Goal: Task Accomplishment & Management: Use online tool/utility

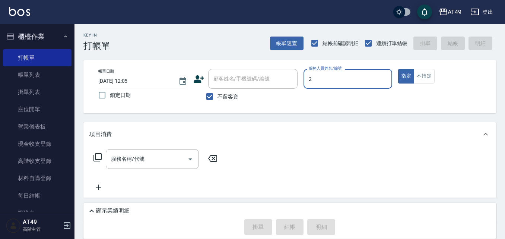
type input "2"
type button "true"
type input "Bobo-2"
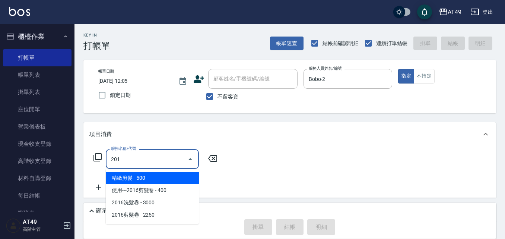
type input "精緻剪髮(201)"
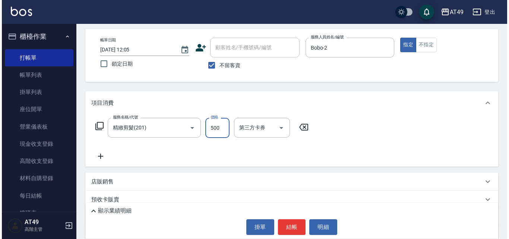
scroll to position [78, 0]
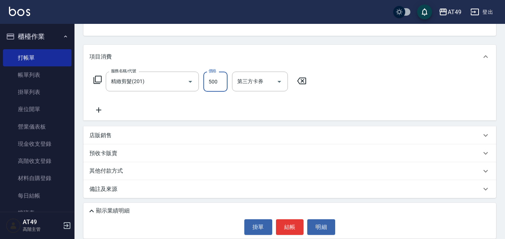
click at [116, 210] on p "顯示業績明細" at bounding box center [113, 211] width 34 height 8
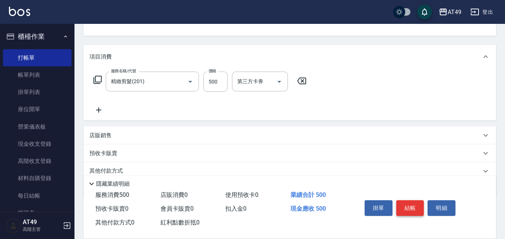
click at [412, 210] on button "結帳" at bounding box center [411, 208] width 28 height 16
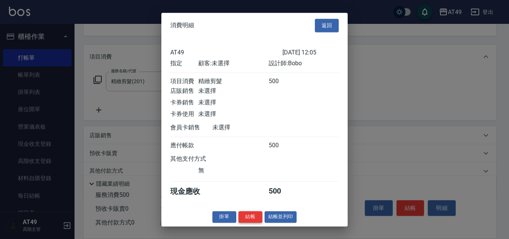
click at [249, 223] on button "結帳" at bounding box center [251, 217] width 24 height 12
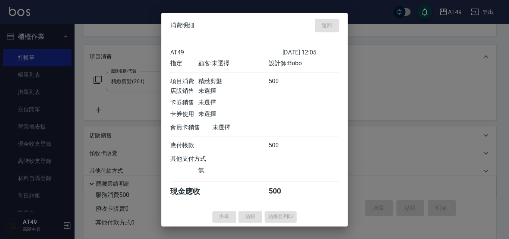
type input "[DATE] 13:43"
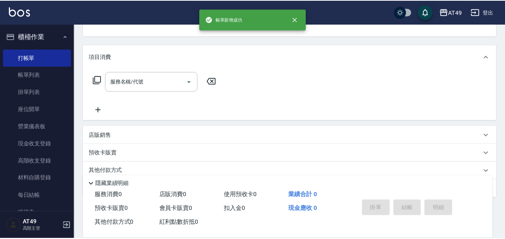
scroll to position [72, 0]
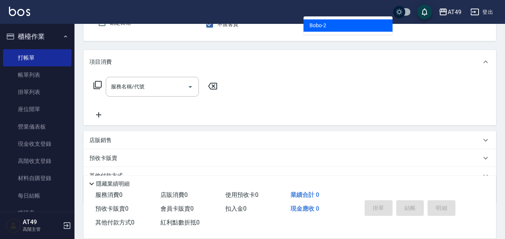
type input "Bobo-2"
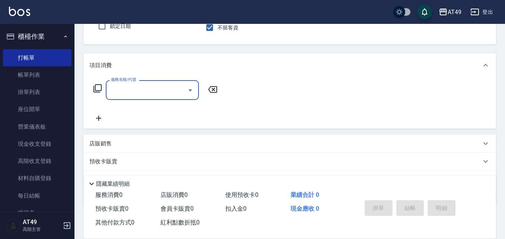
scroll to position [0, 0]
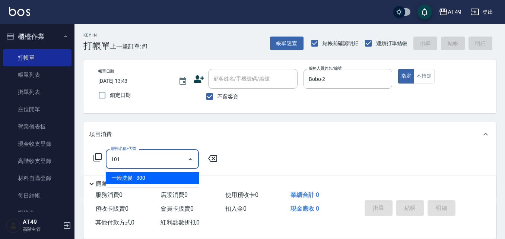
type input "一般洗髮(101)"
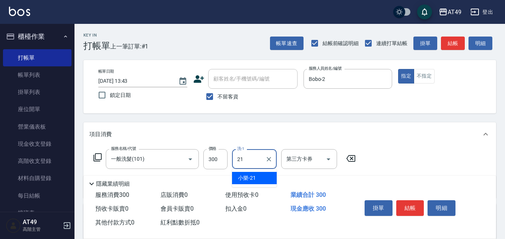
type input "小樂-21"
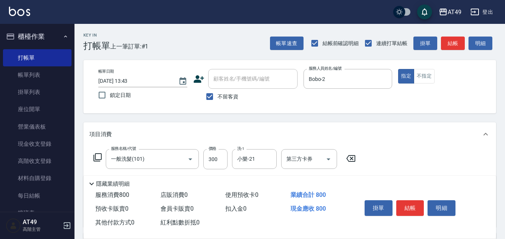
type input "精緻剪髮(201)"
click at [418, 202] on button "結帳" at bounding box center [411, 208] width 28 height 16
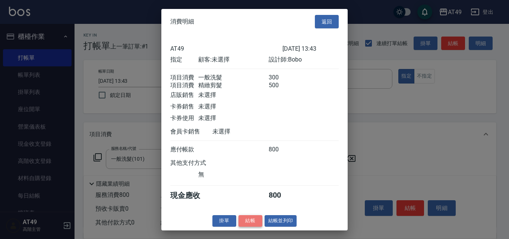
click at [257, 224] on button "結帳" at bounding box center [251, 221] width 24 height 12
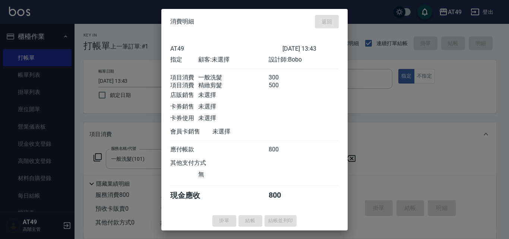
type input "[DATE] 13:44"
